Goal: Transaction & Acquisition: Purchase product/service

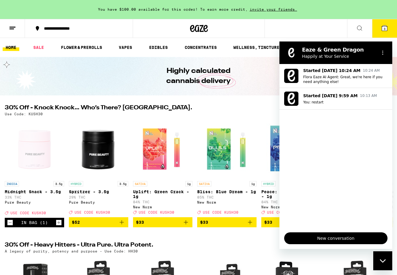
click at [330, 138] on ul "Started Sep 10 at 10:24 AM 10:24 AM Flora Eaze AI Agent: Great, we're here if y…" at bounding box center [335, 146] width 113 height 164
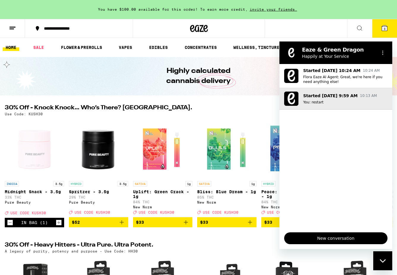
click at [330, 109] on button "Started Sep 10 at 9:59 AM 10:13 AM You: restart" at bounding box center [335, 99] width 113 height 22
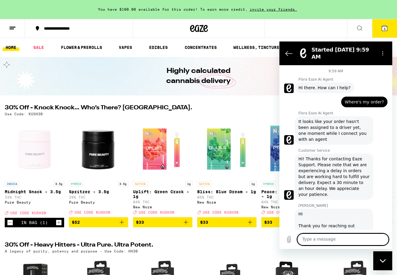
scroll to position [202, 0]
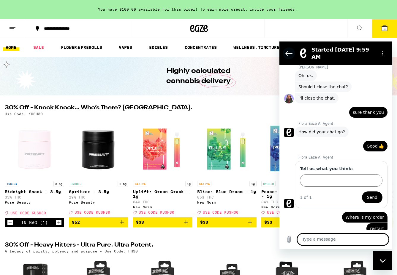
click at [287, 52] on icon "Back to the conversation list" at bounding box center [288, 53] width 7 height 7
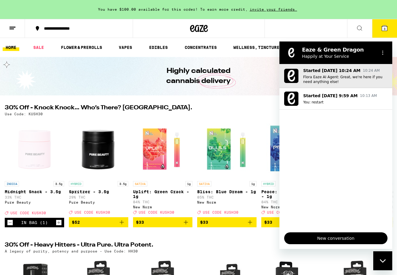
click at [324, 81] on p "Flora Eaze AI Agent: Great, we're here if you need anything else!" at bounding box center [345, 79] width 84 height 9
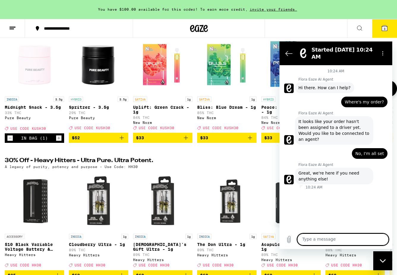
scroll to position [0, 0]
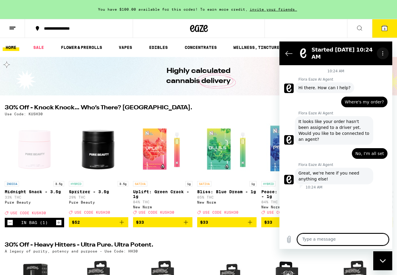
click at [384, 51] on icon "Options menu" at bounding box center [382, 53] width 5 height 5
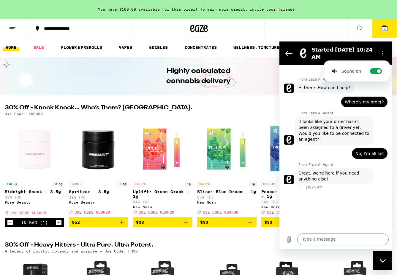
click at [369, 52] on h2 "Started [DATE] 10:24 AM" at bounding box center [342, 53] width 63 height 14
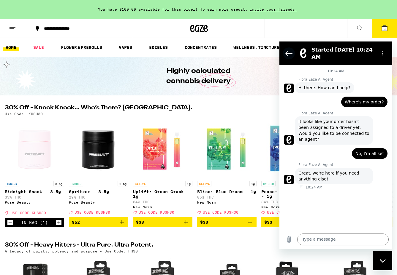
click at [286, 52] on icon "Back to the conversation list" at bounding box center [288, 53] width 7 height 7
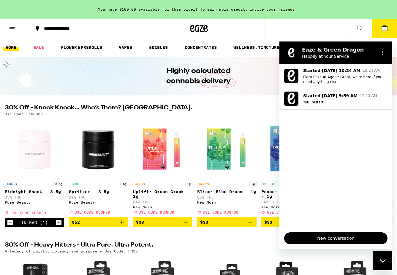
click at [386, 262] on div "Close messaging window" at bounding box center [382, 261] width 18 height 18
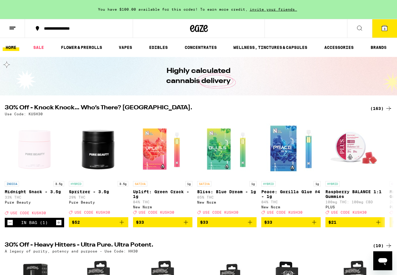
click at [376, 29] on button "3" at bounding box center [384, 28] width 25 height 18
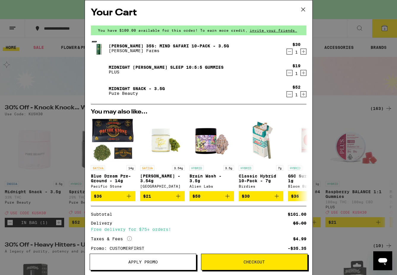
click at [289, 53] on icon "Decrement" at bounding box center [288, 51] width 5 height 7
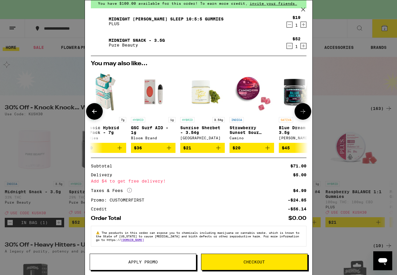
scroll to position [0, 277]
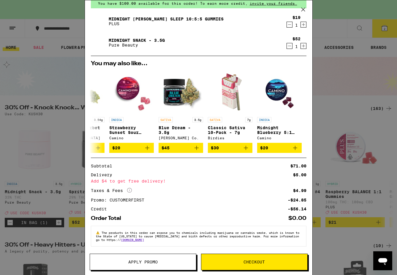
click at [348, 57] on div "Your Cart You have $100.00 available for this order! To earn more credit, invit…" at bounding box center [198, 137] width 397 height 275
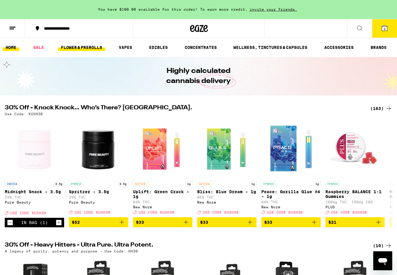
click at [84, 48] on link "FLOWER & PREROLLS" at bounding box center [81, 47] width 47 height 7
click at [92, 48] on link "FLOWER & PREROLLS" at bounding box center [81, 47] width 47 height 7
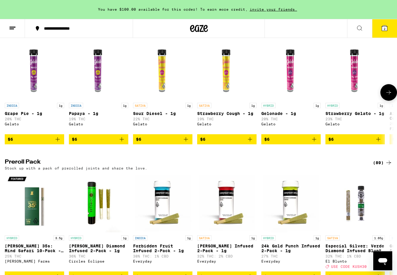
scroll to position [359, 0]
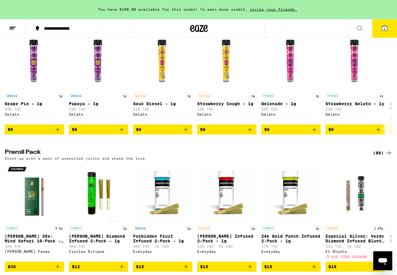
click at [353, 28] on button at bounding box center [359, 28] width 25 height 19
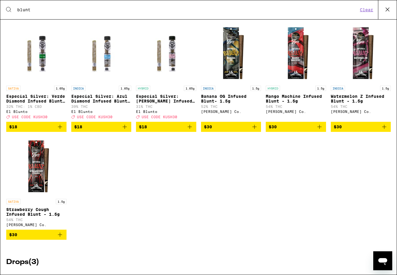
scroll to position [0, 0]
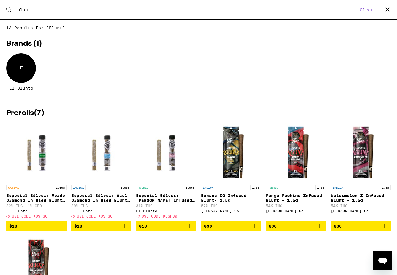
type input "blunt"
click at [388, 9] on icon at bounding box center [387, 9] width 9 height 9
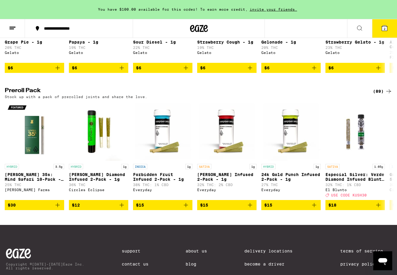
scroll to position [437, 0]
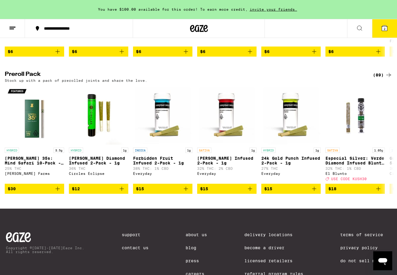
click at [381, 79] on div "(89)" at bounding box center [381, 74] width 19 height 7
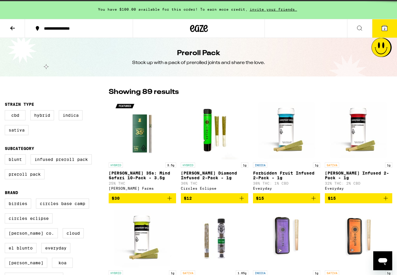
click at [38, 218] on label "Circles Eclipse" at bounding box center [29, 219] width 48 height 10
click at [6, 200] on input "Circles Eclipse" at bounding box center [6, 200] width 0 height 0
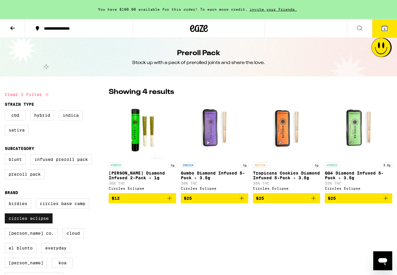
click at [30, 223] on label "Circles Eclipse" at bounding box center [29, 219] width 48 height 10
click at [6, 200] on input "Circles Eclipse" at bounding box center [6, 200] width 0 height 0
checkbox input "false"
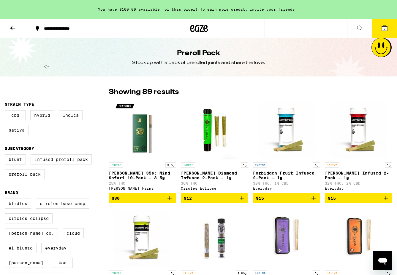
click at [169, 200] on icon "Add to bag" at bounding box center [169, 198] width 7 height 7
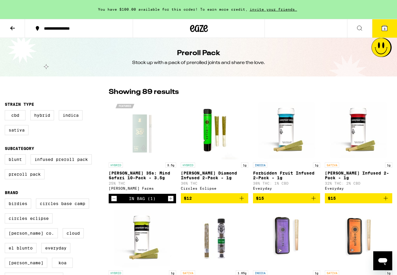
click at [385, 28] on span "3" at bounding box center [384, 29] width 2 height 4
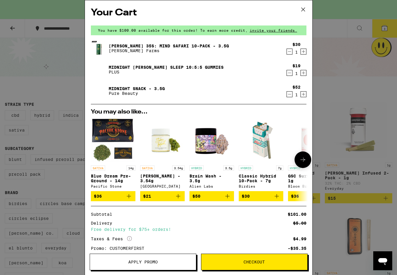
scroll to position [53, 0]
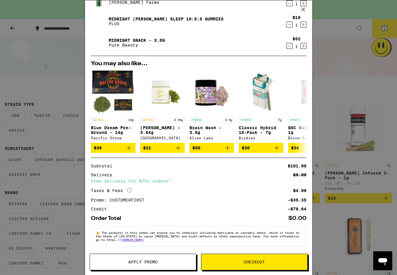
click at [260, 267] on button "Checkout" at bounding box center [254, 262] width 106 height 17
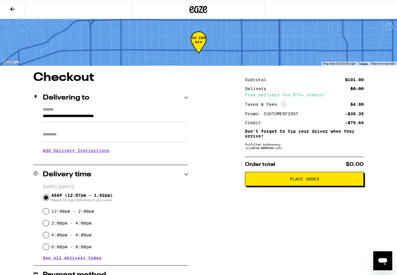
click at [91, 134] on input "Apt/Suite" at bounding box center [115, 135] width 145 height 14
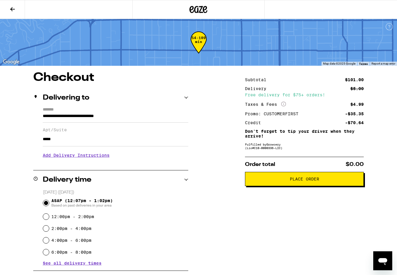
type input "*****"
click at [238, 217] on div "**********" at bounding box center [198, 226] width 397 height 308
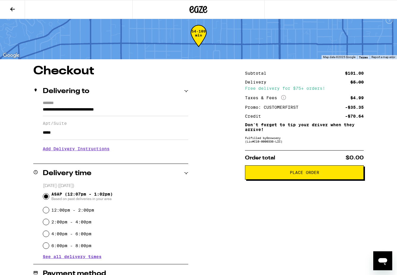
scroll to position [6, 0]
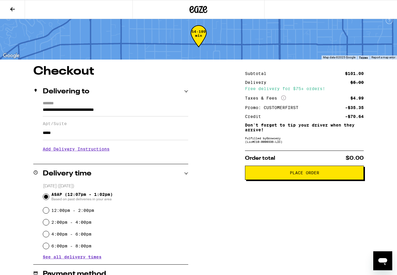
click at [325, 172] on span "Place Order" at bounding box center [304, 173] width 109 height 4
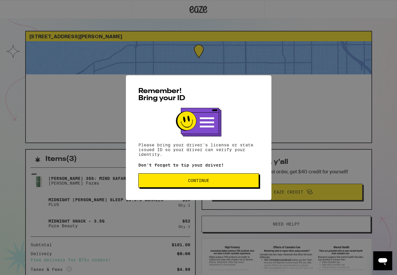
click at [205, 181] on span "Continue" at bounding box center [198, 181] width 21 height 4
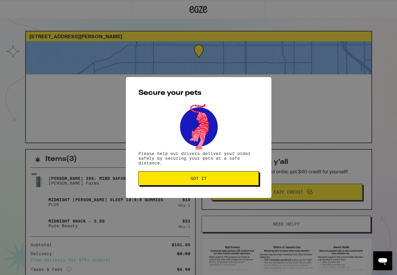
click at [205, 181] on span "Got it" at bounding box center [198, 178] width 16 height 4
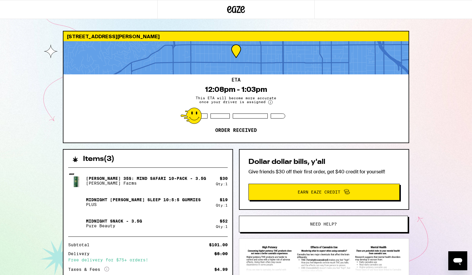
click at [396, 81] on div "1330 N Martel Ave Los Angeles 90046 ETA 12:08pm - 1:03pm This ETA will become m…" at bounding box center [236, 168] width 472 height 337
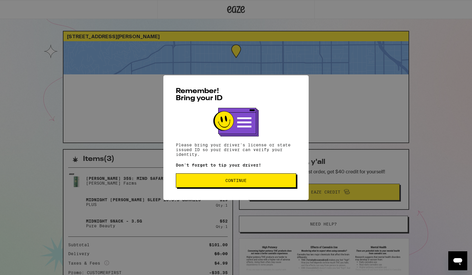
click at [233, 175] on button "Continue" at bounding box center [236, 180] width 120 height 14
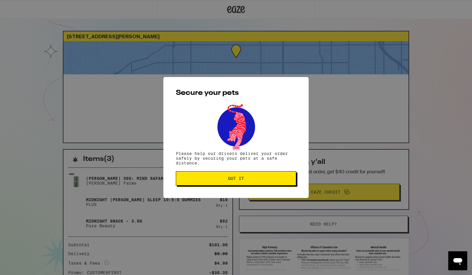
click at [233, 177] on span "Got it" at bounding box center [236, 178] width 16 height 4
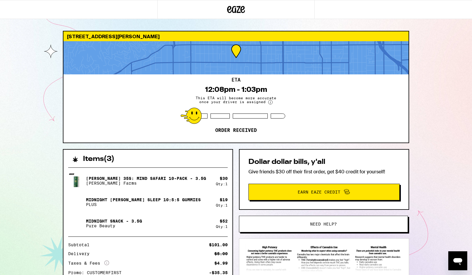
click at [270, 102] on icon at bounding box center [270, 102] width 1 height 2
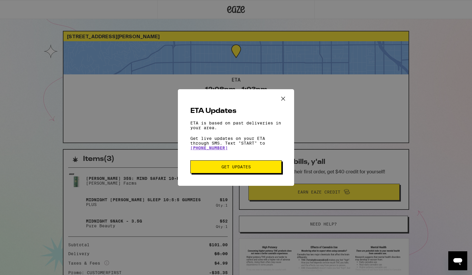
click at [285, 98] on icon "Close ETA information modal" at bounding box center [283, 98] width 9 height 9
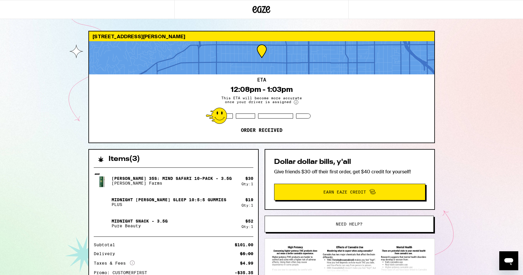
click at [472, 95] on div "1330 N Martel Ave Los Angeles 90046 ETA 12:08pm - 1:03pm This ETA will become m…" at bounding box center [261, 165] width 523 height 331
click at [472, 133] on div "1330 N Martel Ave Los Angeles 90046 ETA 12:08pm - 1:03pm This ETA will become m…" at bounding box center [261, 165] width 523 height 331
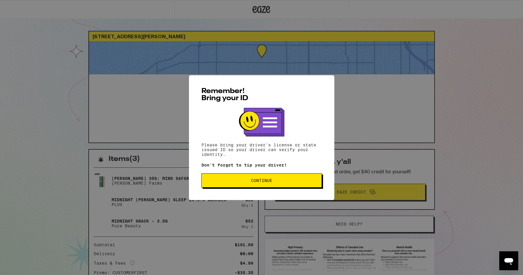
click at [268, 186] on button "Continue" at bounding box center [261, 180] width 120 height 14
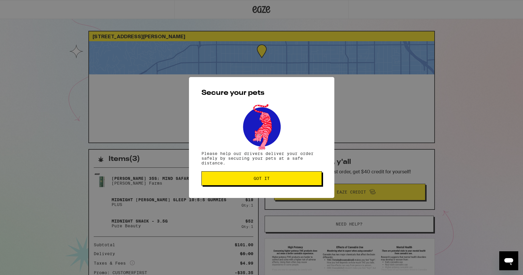
click at [268, 186] on button "Got it" at bounding box center [261, 178] width 120 height 14
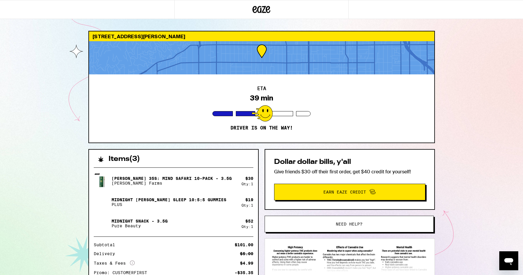
click at [265, 135] on div "ETA 39 min Driver is on the way!" at bounding box center [261, 108] width 345 height 68
click at [505, 264] on icon "Open messaging window" at bounding box center [508, 261] width 11 height 11
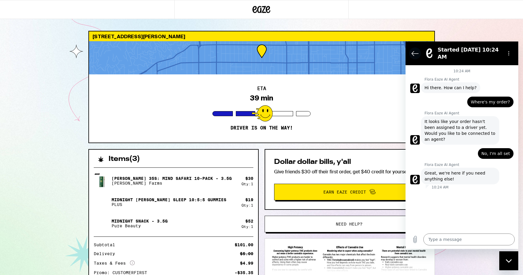
click at [412, 51] on icon "Back to the conversation list" at bounding box center [414, 53] width 7 height 7
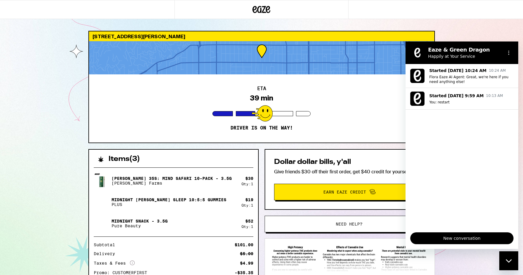
click at [457, 236] on span "New conversation" at bounding box center [461, 238] width 93 height 7
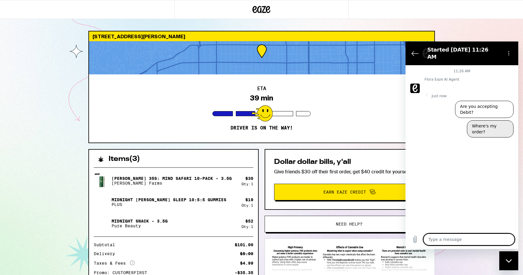
click at [489, 122] on button "Where's my order?" at bounding box center [490, 128] width 47 height 17
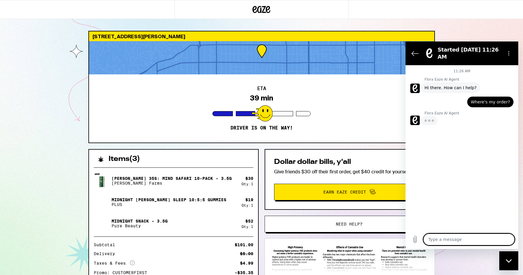
type textarea "x"
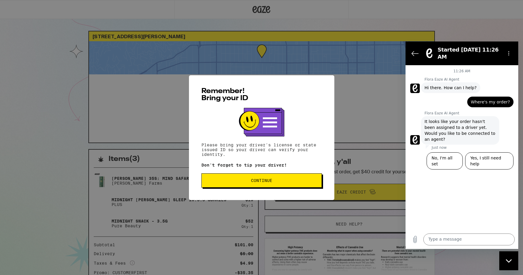
click at [379, 87] on div "Remember! Bring your ID Please bring your driver's license or state issued ID s…" at bounding box center [261, 137] width 523 height 275
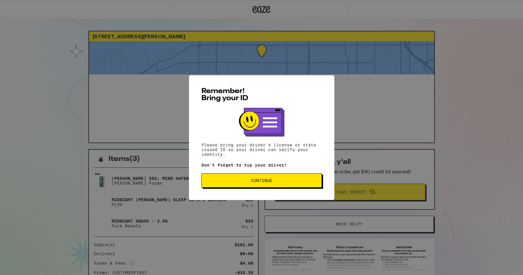
click at [270, 77] on div "Remember! Bring your ID Please bring your driver's license or state issued ID s…" at bounding box center [261, 137] width 145 height 125
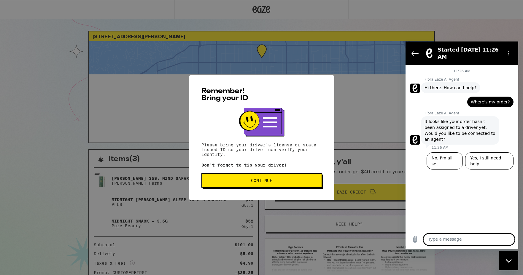
click at [266, 177] on button "Continue" at bounding box center [261, 180] width 120 height 14
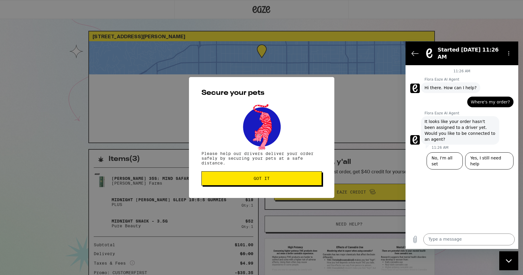
click at [266, 177] on span "Got it" at bounding box center [262, 178] width 16 height 4
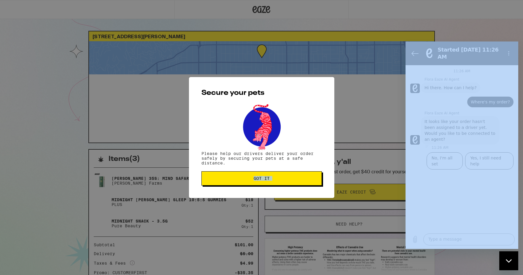
click at [266, 177] on div "Secure your pets Please help our drivers deliver your order safely by securing …" at bounding box center [261, 137] width 523 height 275
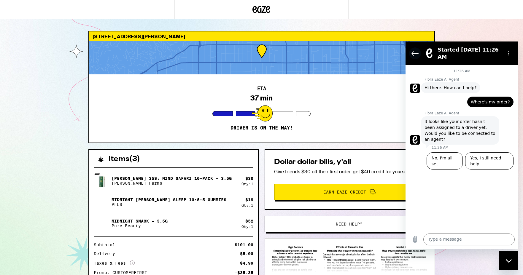
click at [413, 54] on icon "Back to the conversation list" at bounding box center [414, 53] width 7 height 7
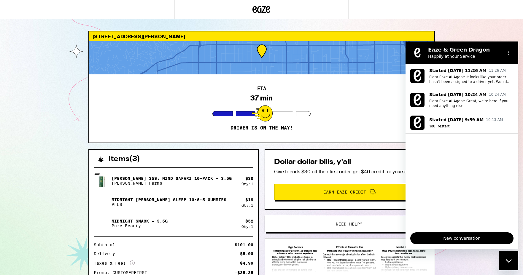
click at [450, 238] on span "New conversation" at bounding box center [461, 238] width 93 height 7
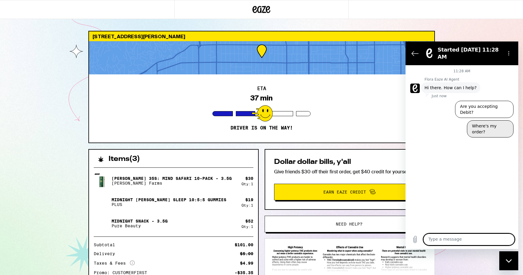
click at [493, 123] on button "Where's my order?" at bounding box center [490, 128] width 47 height 17
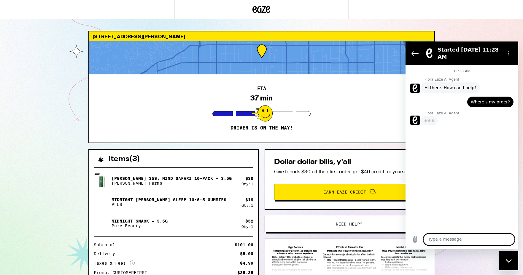
type textarea "x"
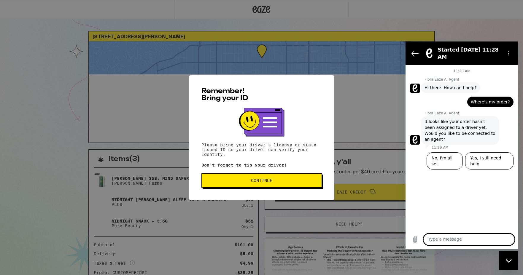
click at [253, 183] on span "Continue" at bounding box center [261, 181] width 21 height 4
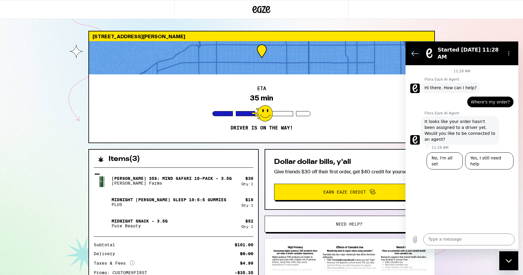
click at [413, 54] on icon "Back to the conversation list" at bounding box center [414, 53] width 7 height 7
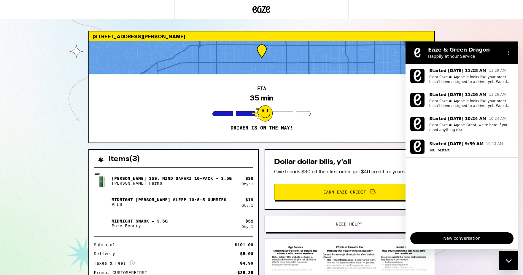
click at [454, 240] on span "New conversation" at bounding box center [461, 238] width 93 height 7
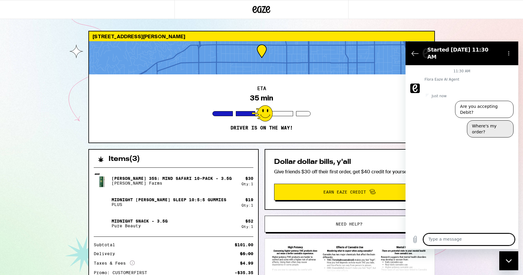
click at [480, 120] on button "Where's my order?" at bounding box center [490, 128] width 47 height 17
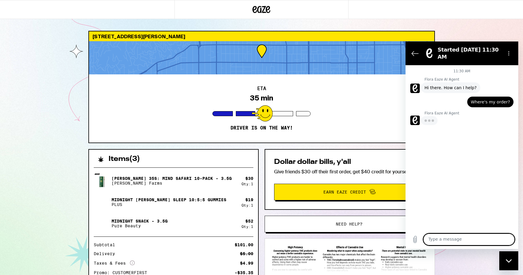
type textarea "x"
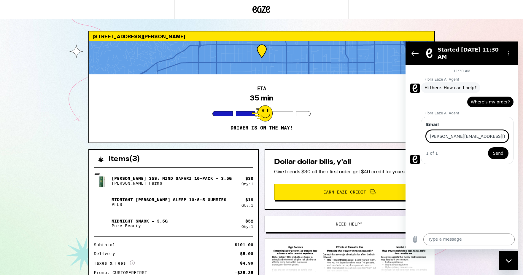
type input "[PERSON_NAME][EMAIL_ADDRESS][PERSON_NAME][DOMAIN_NAME]"
click at [498, 155] on span "Send" at bounding box center [498, 153] width 10 height 7
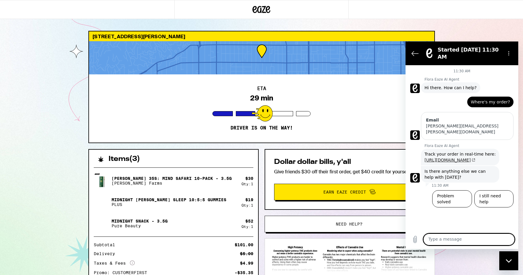
click at [440, 158] on link "[URL][DOMAIN_NAME]" at bounding box center [449, 160] width 51 height 5
click at [445, 190] on button "Problem solved" at bounding box center [452, 198] width 40 height 17
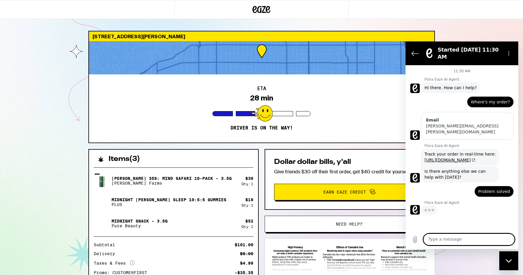
type textarea "x"
